Goal: Transaction & Acquisition: Purchase product/service

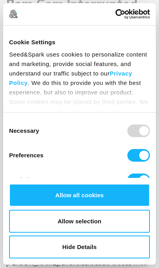
scroll to position [181, 0]
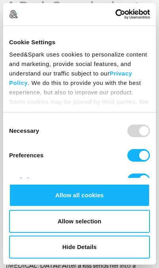
click at [99, 207] on button "Allow all cookies" at bounding box center [79, 195] width 141 height 23
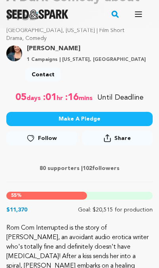
scroll to position [197, 0]
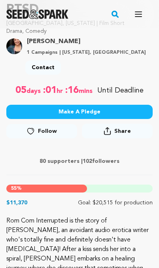
click at [133, 110] on button "Make A Pledge" at bounding box center [79, 112] width 146 height 14
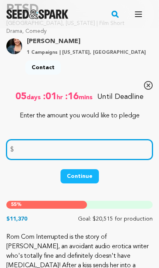
click at [123, 147] on input "number" at bounding box center [79, 150] width 146 height 20
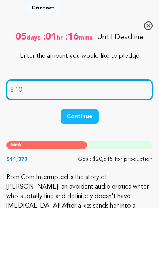
type input "10"
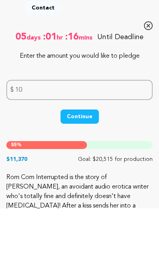
click at [89, 169] on button "Continue" at bounding box center [80, 176] width 38 height 14
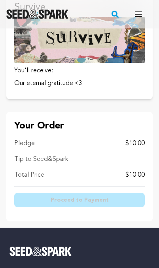
scroll to position [206, 0]
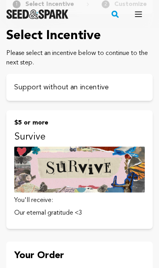
click at [24, 93] on div "Support without an incentive" at bounding box center [79, 87] width 146 height 27
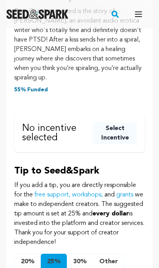
click at [121, 129] on button "Select Incentive" at bounding box center [115, 133] width 44 height 22
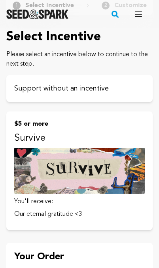
scroll to position [14, 0]
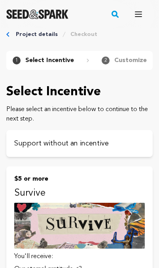
click at [102, 146] on p "Support without an incentive" at bounding box center [79, 143] width 131 height 11
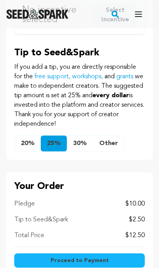
scroll to position [373, 0]
click at [116, 136] on button "Other" at bounding box center [108, 144] width 31 height 16
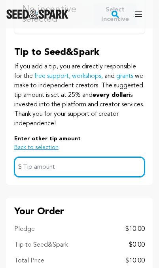
click at [114, 157] on input "text" at bounding box center [79, 167] width 131 height 20
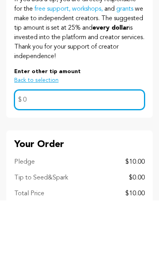
type input "0"
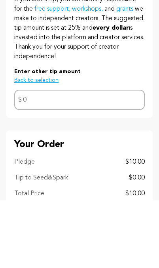
scroll to position [441, 0]
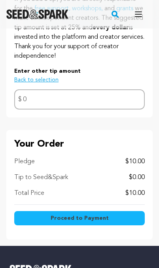
click at [113, 212] on button "Proceed to Payment" at bounding box center [79, 218] width 131 height 14
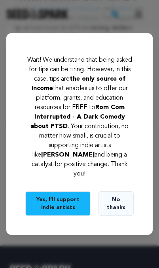
click at [121, 216] on button "No thanks" at bounding box center [116, 204] width 35 height 25
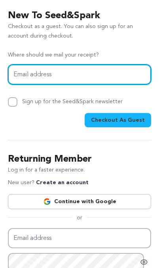
click at [23, 82] on input "Email address" at bounding box center [79, 75] width 143 height 20
type input "justinmkalin@gmail.com"
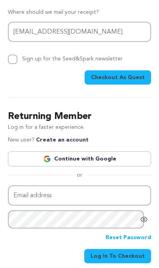
scroll to position [42, 0]
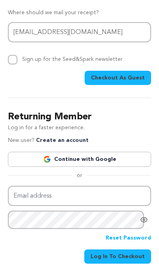
click at [117, 157] on link "Continue with Google" at bounding box center [79, 159] width 143 height 15
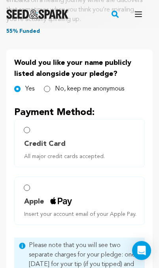
scroll to position [256, 0]
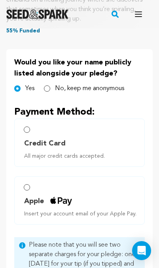
click at [45, 177] on label "Apple Insert your account email of your Apple Pay." at bounding box center [79, 201] width 131 height 48
